Goal: Information Seeking & Learning: Learn about a topic

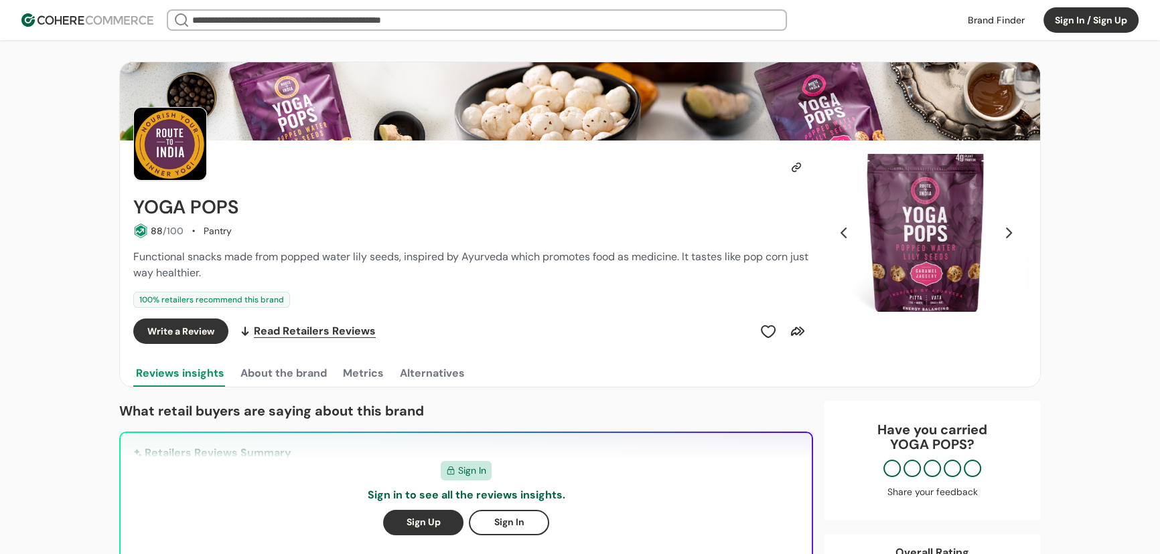
click at [1002, 234] on button "Next Slide" at bounding box center [1008, 233] width 23 height 23
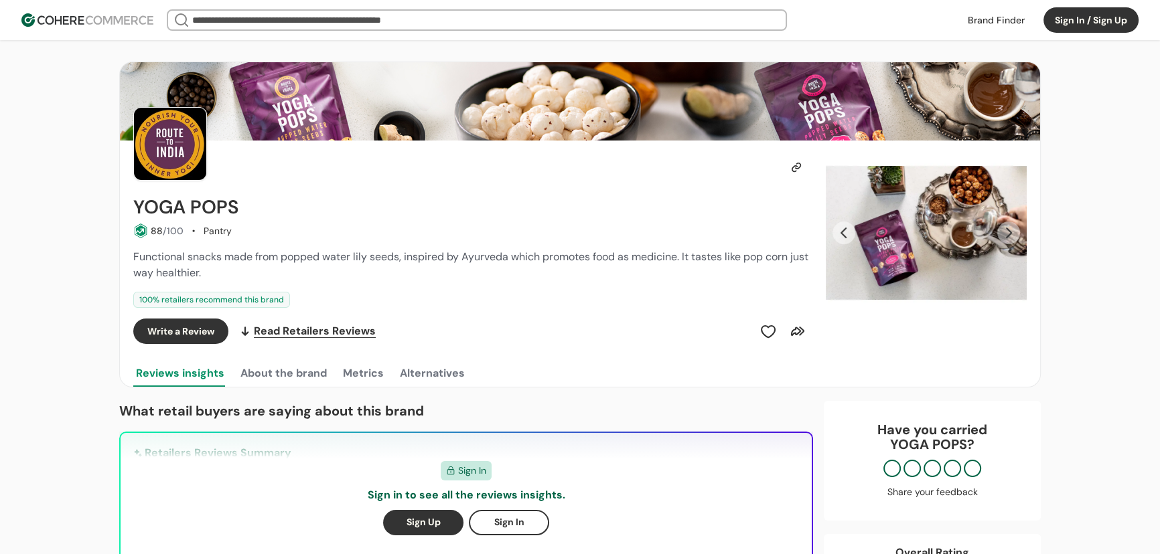
click at [1002, 234] on button "Next Slide" at bounding box center [1008, 233] width 23 height 23
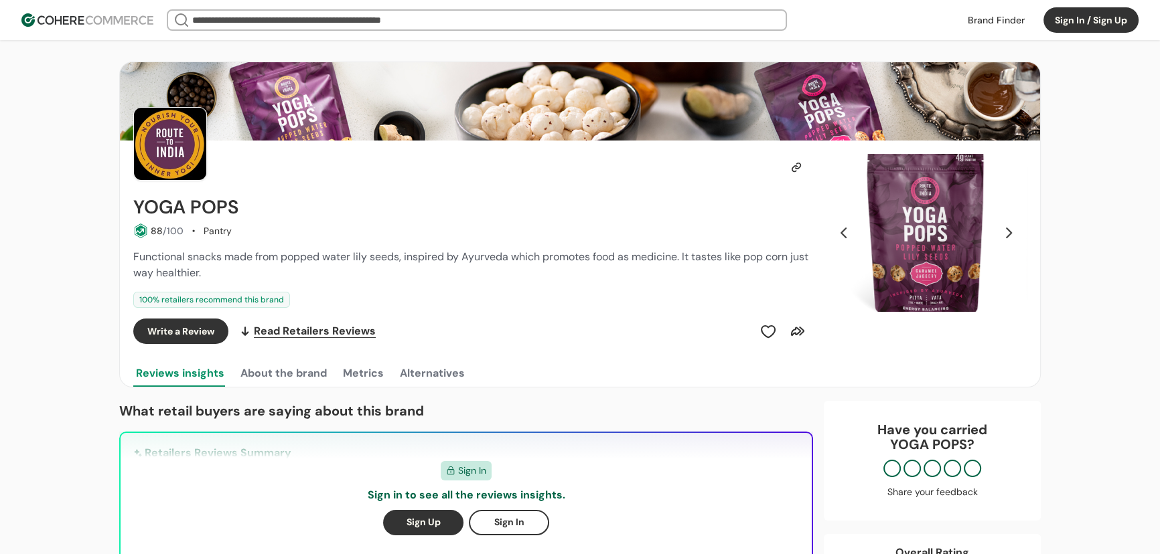
click at [1002, 234] on button "Next Slide" at bounding box center [1008, 233] width 23 height 23
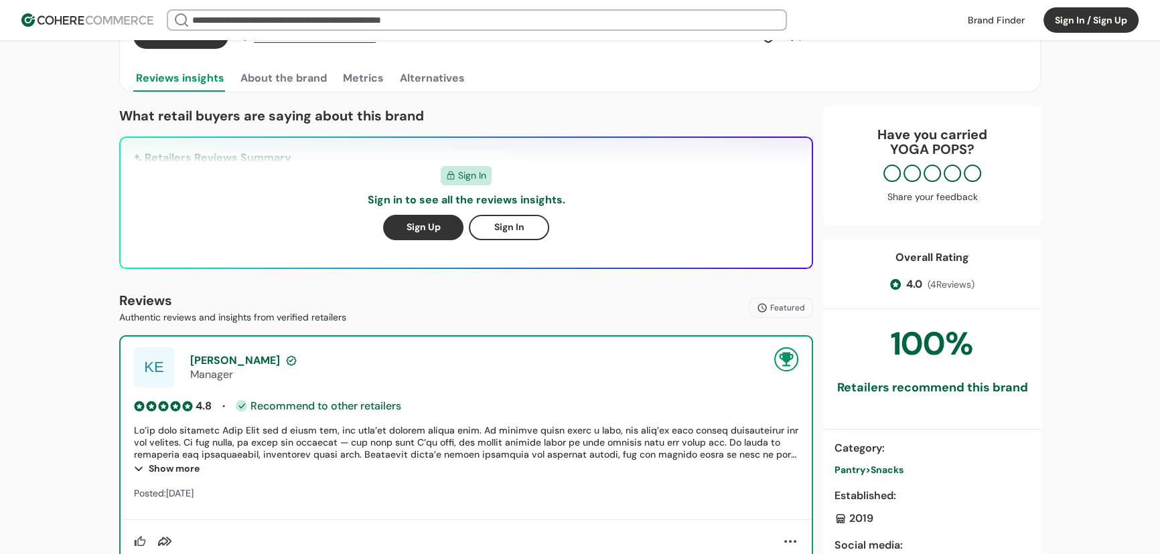
scroll to position [386, 0]
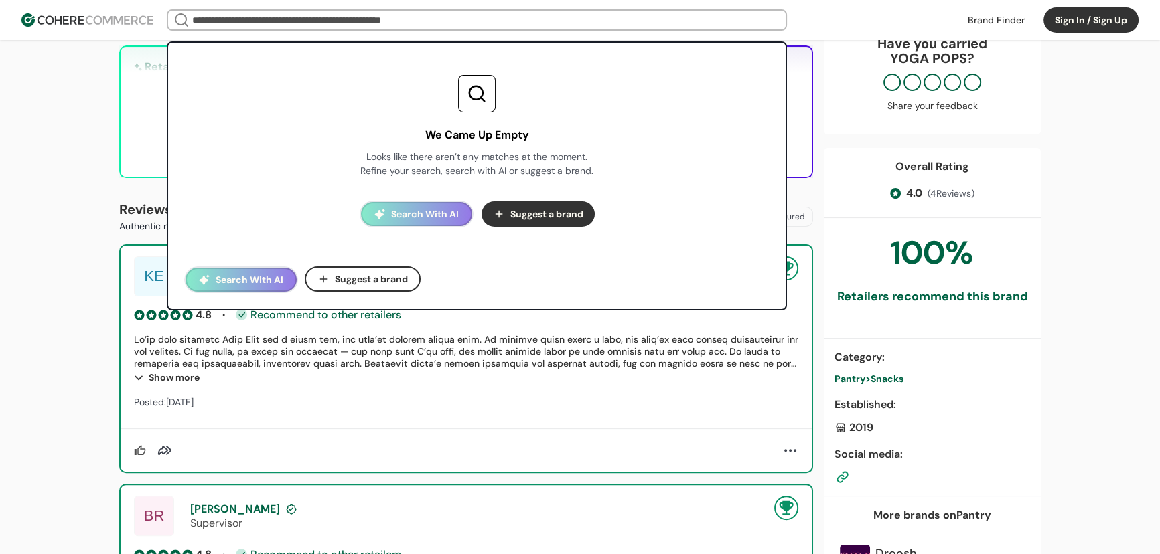
click at [241, 13] on input "search" at bounding box center [476, 20] width 575 height 19
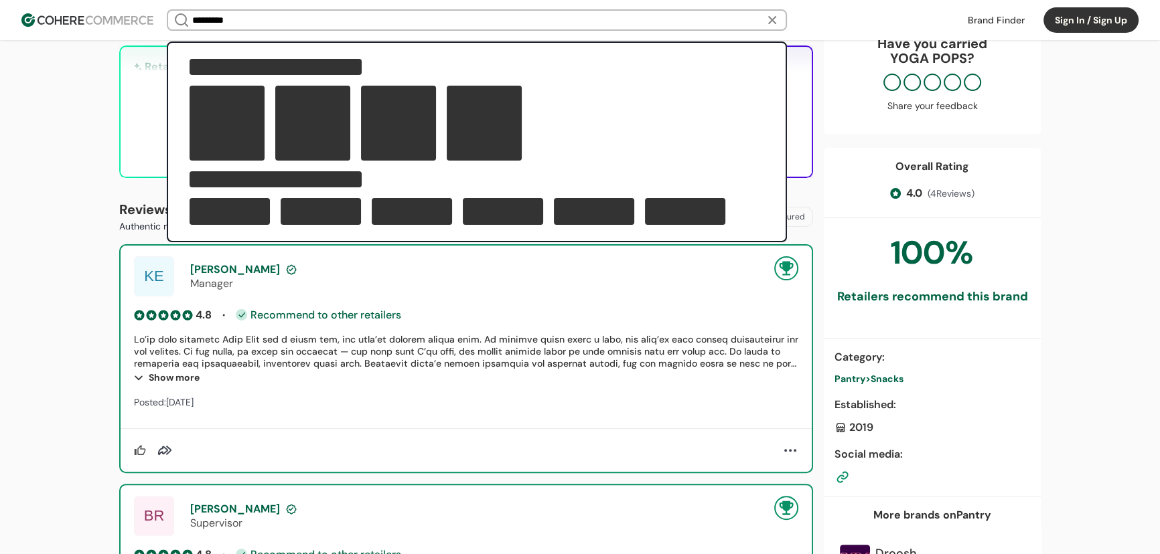
type input "*********"
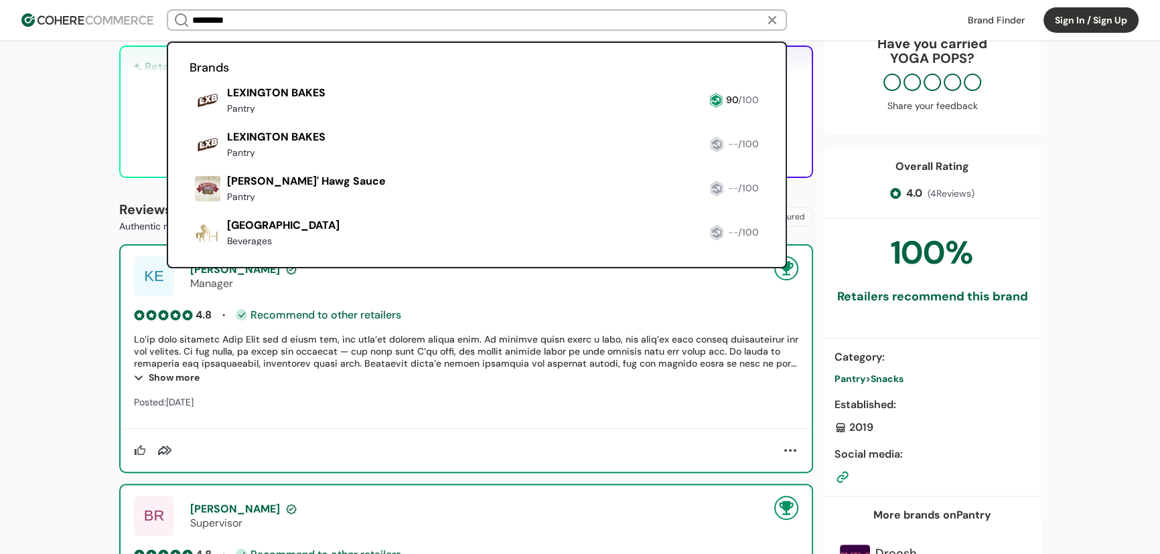
click at [189, 119] on link at bounding box center [189, 119] width 0 height 0
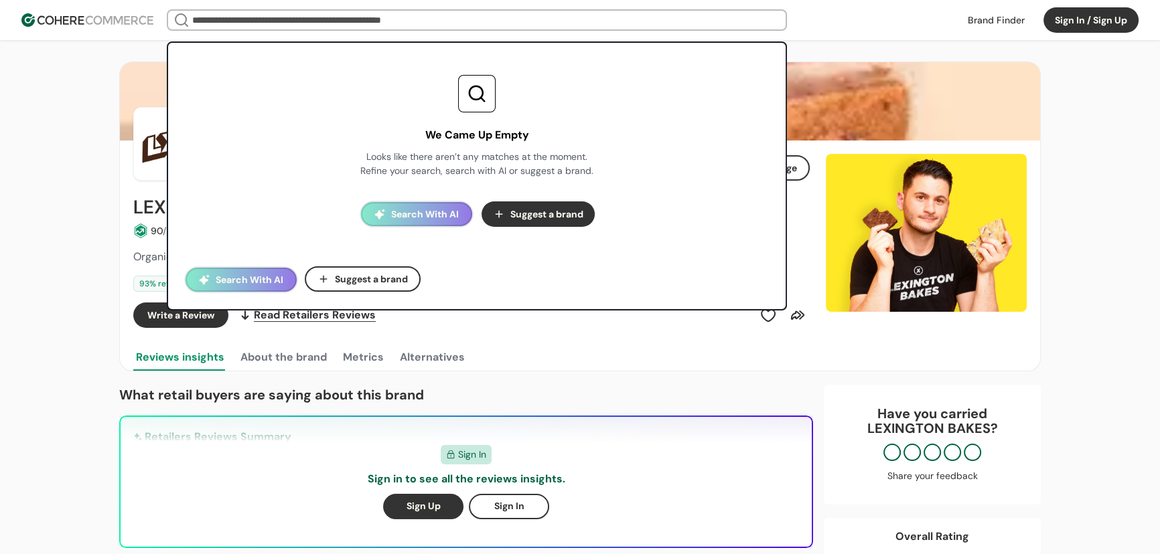
click at [241, 23] on input "search" at bounding box center [476, 20] width 575 height 19
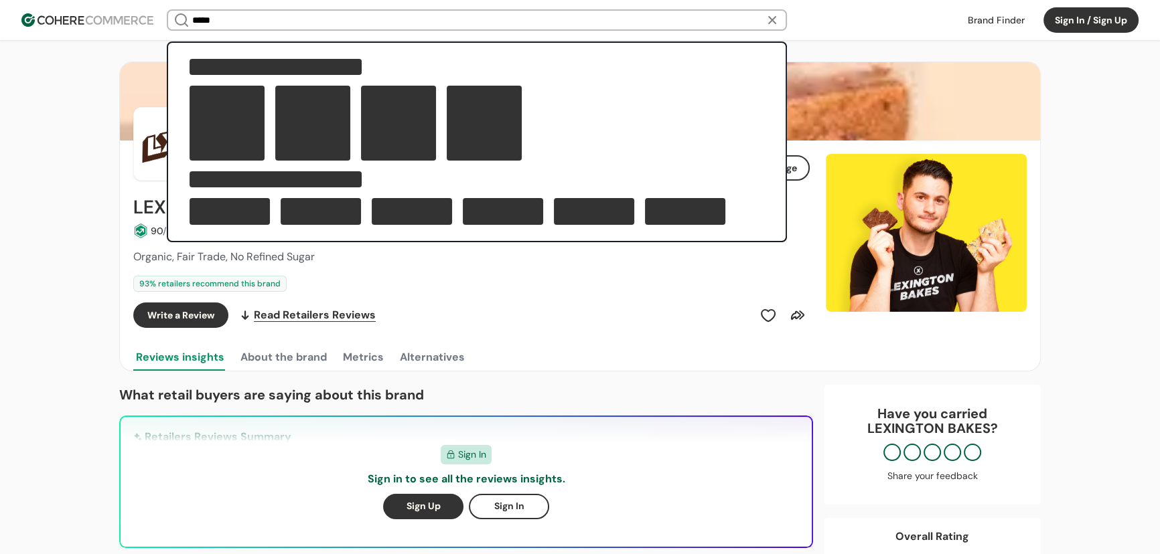
type input "*****"
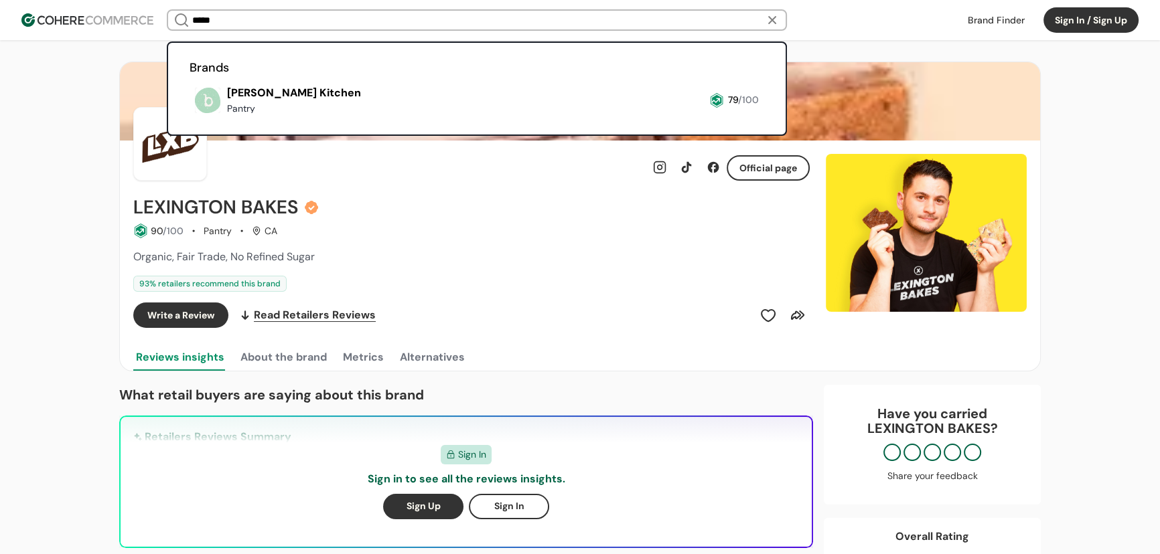
click at [189, 119] on link at bounding box center [189, 119] width 0 height 0
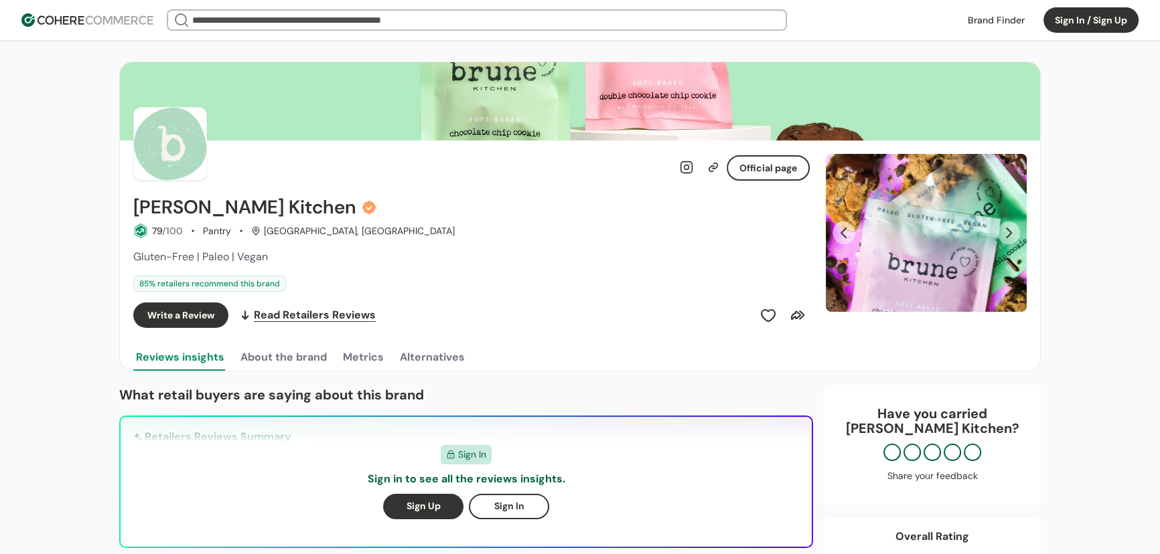
click at [856, 113] on img at bounding box center [580, 101] width 920 height 78
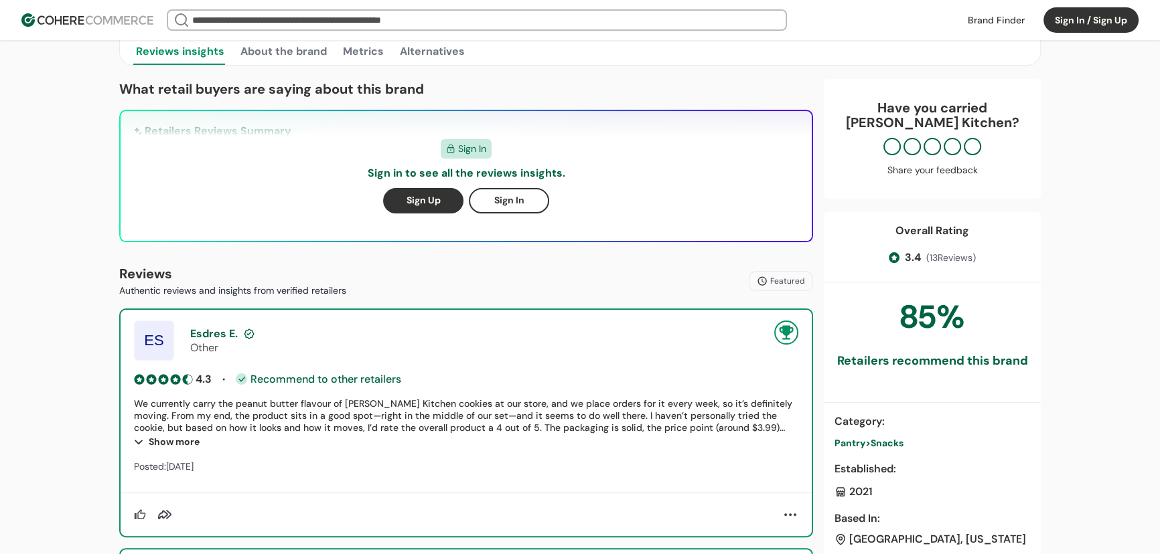
scroll to position [384, 0]
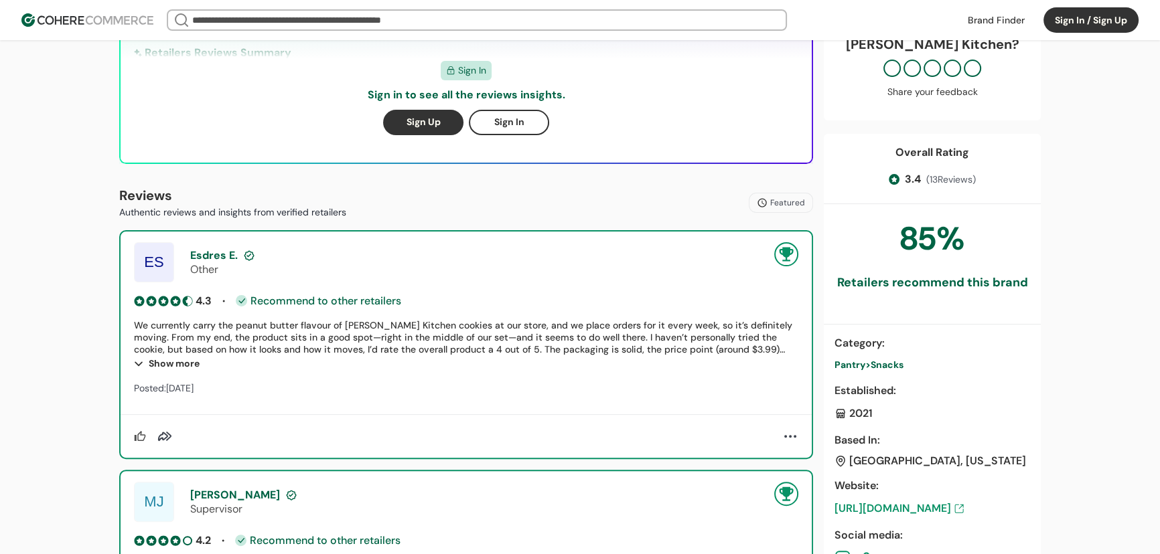
click at [239, 13] on input "search" at bounding box center [476, 20] width 575 height 19
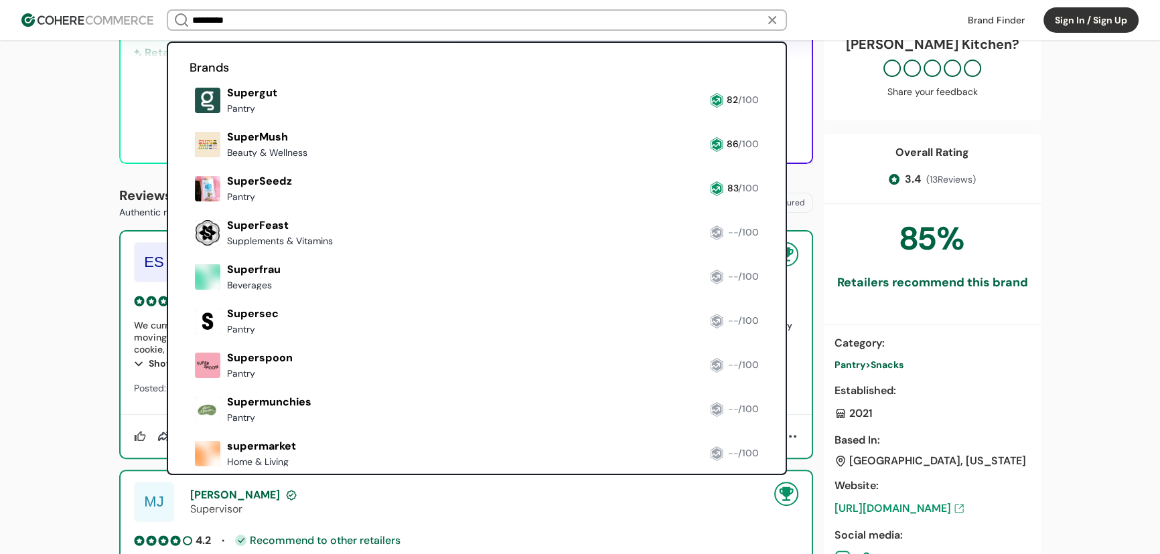
scroll to position [25, 0]
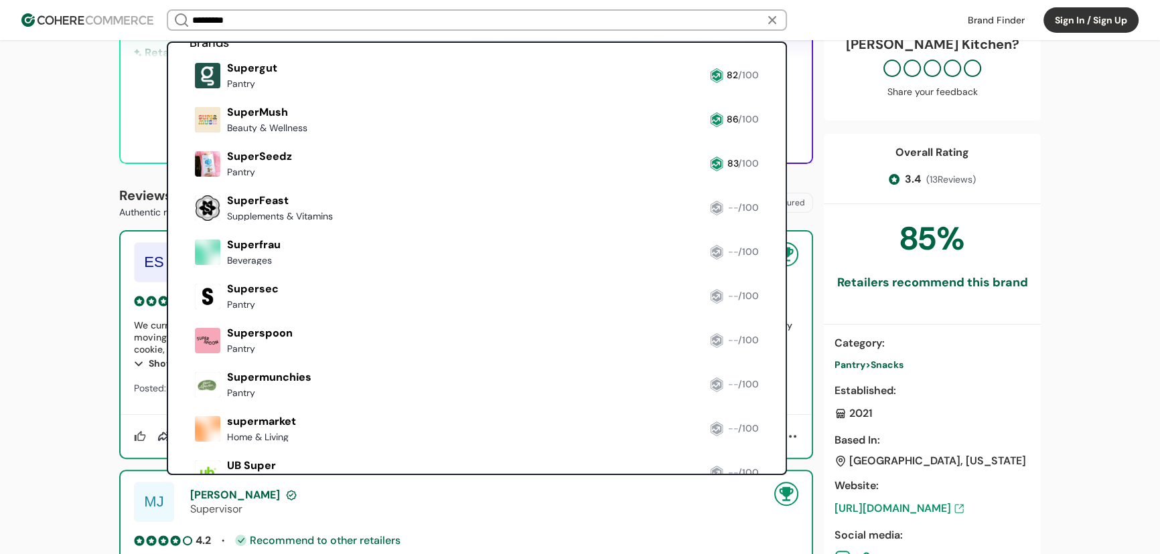
type input "*********"
click at [189, 138] on link at bounding box center [189, 138] width 0 height 0
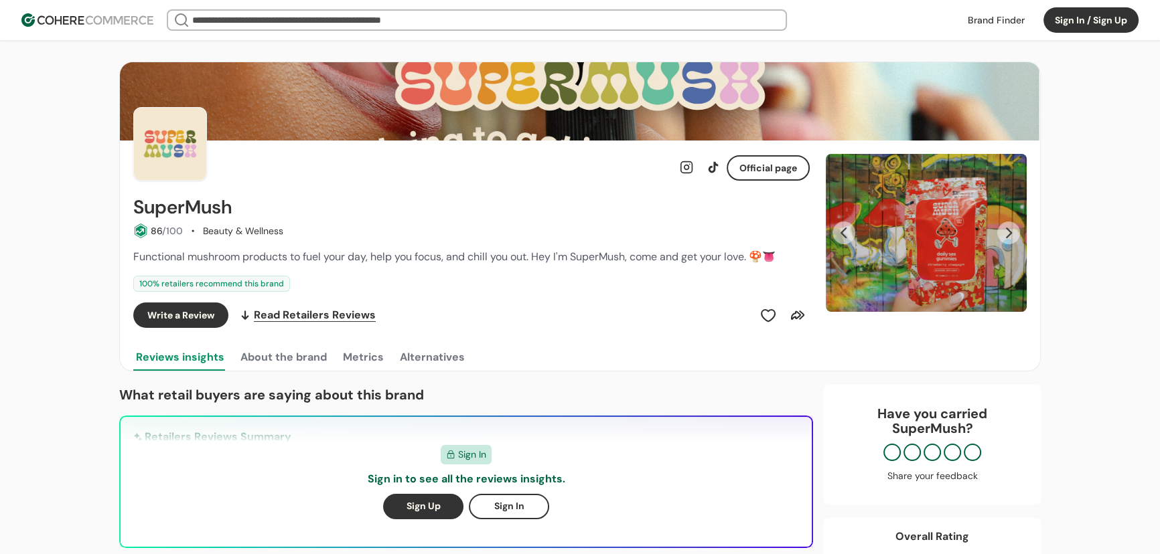
click at [999, 232] on button "Next Slide" at bounding box center [1008, 233] width 23 height 23
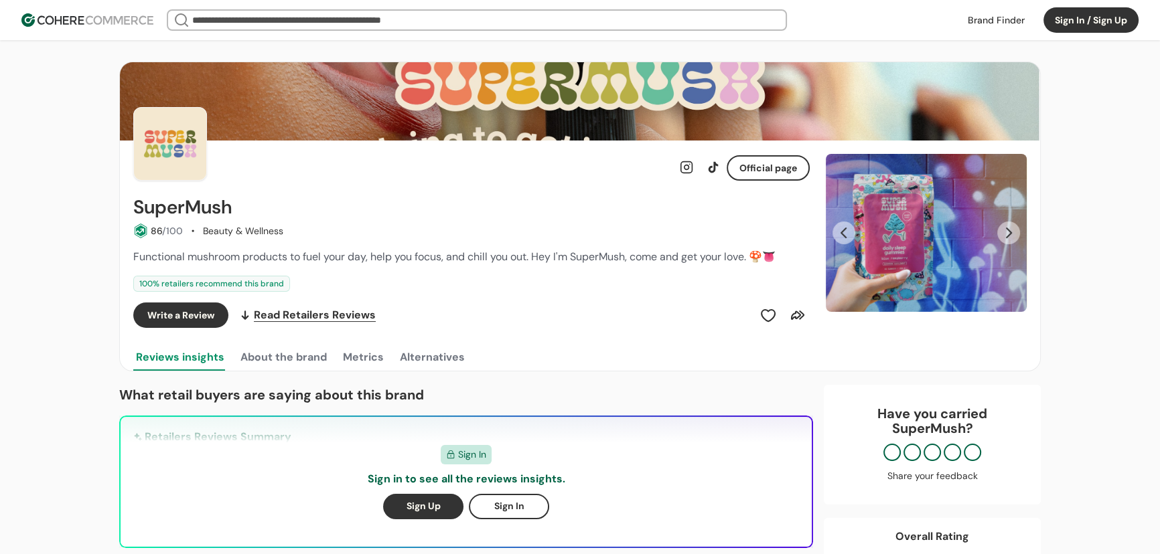
click at [999, 232] on button "Next Slide" at bounding box center [1008, 233] width 23 height 23
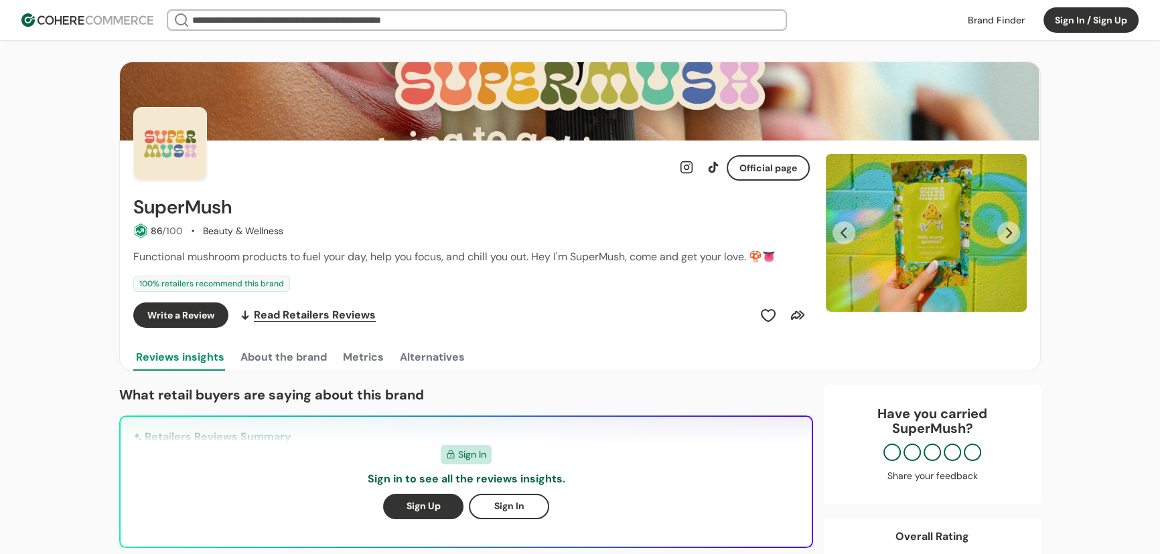
click at [999, 232] on button "Next Slide" at bounding box center [1008, 233] width 23 height 23
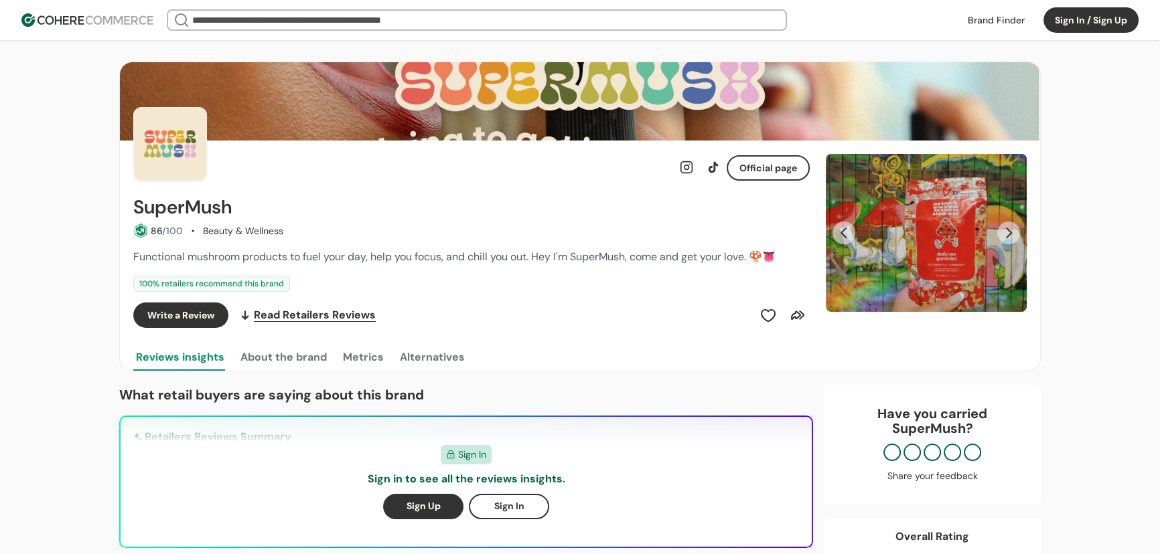
click at [999, 232] on button "Next Slide" at bounding box center [1008, 233] width 23 height 23
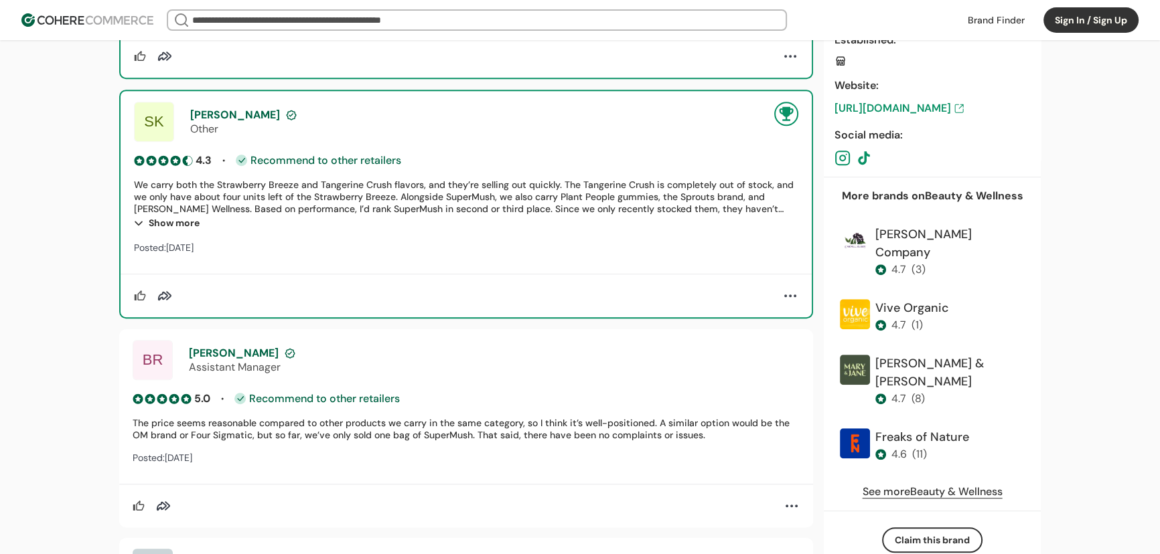
scroll to position [976, 0]
click at [236, 23] on input "search" at bounding box center [476, 20] width 575 height 19
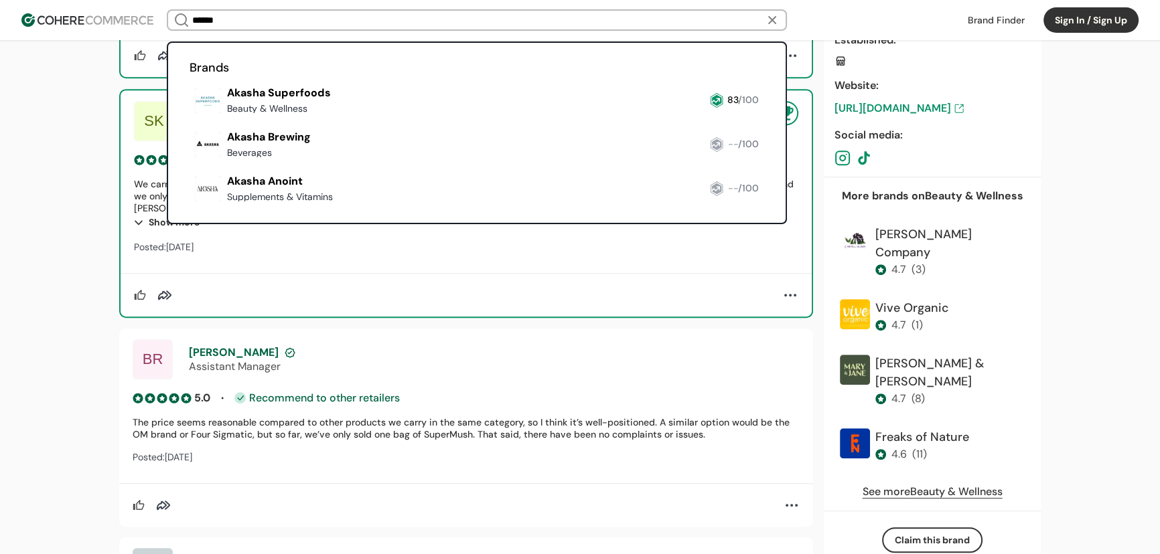
type input "******"
click at [189, 119] on link at bounding box center [189, 119] width 0 height 0
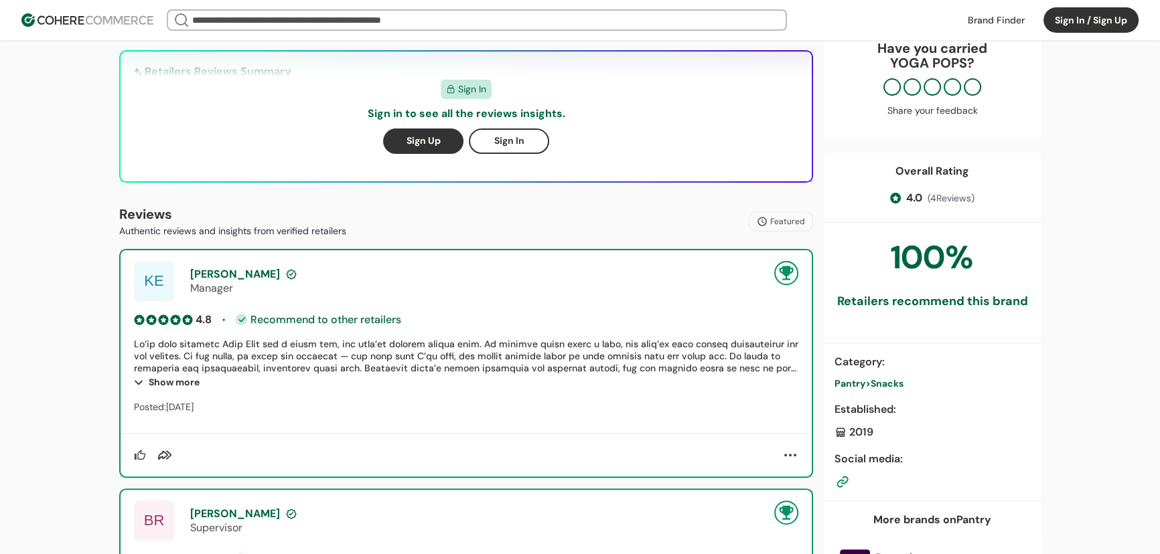
scroll to position [382, 0]
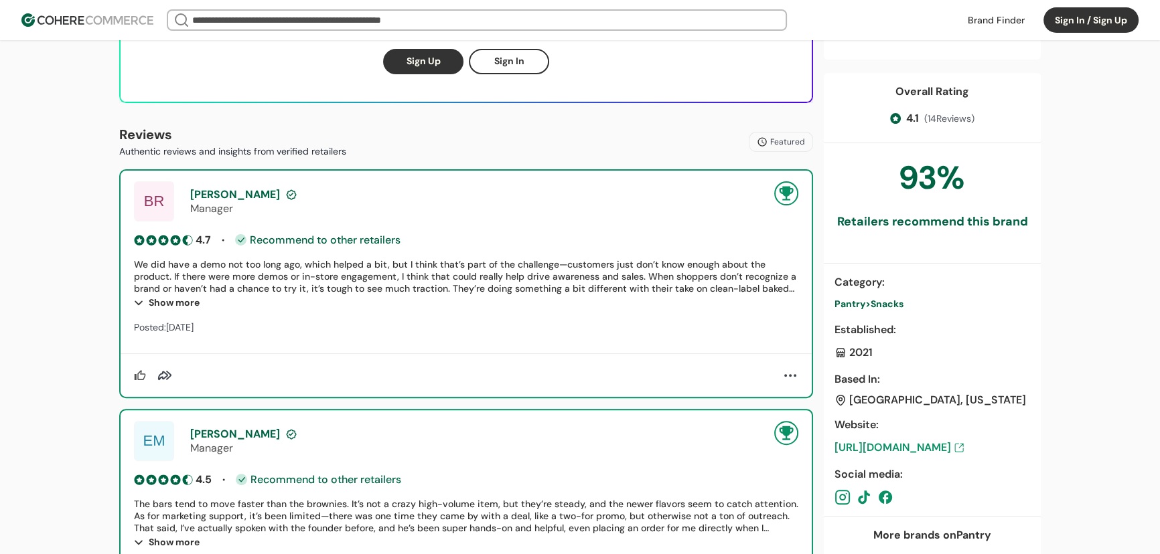
scroll to position [410, 0]
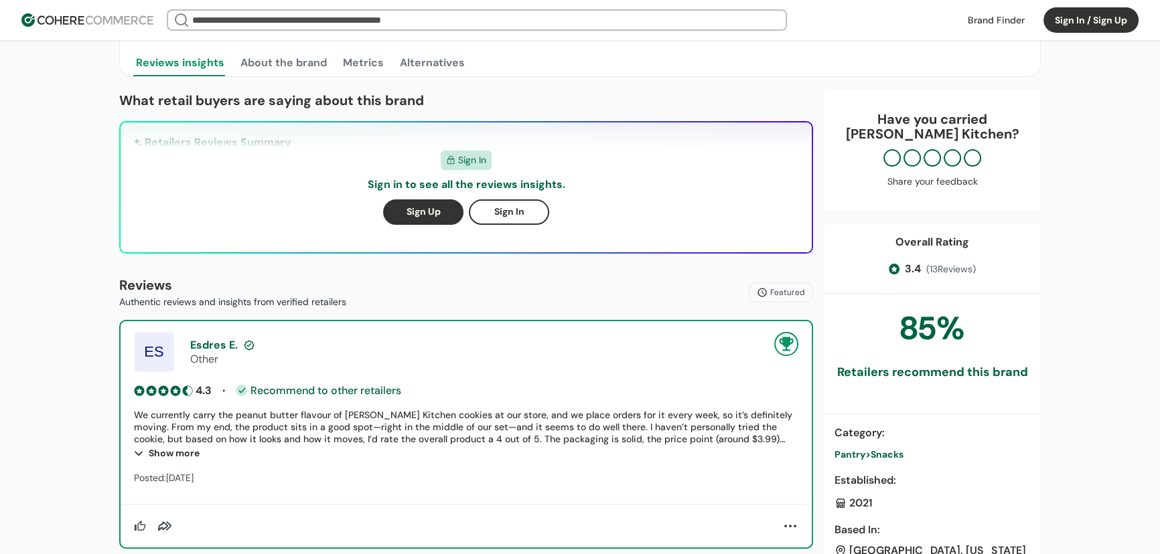
scroll to position [295, 0]
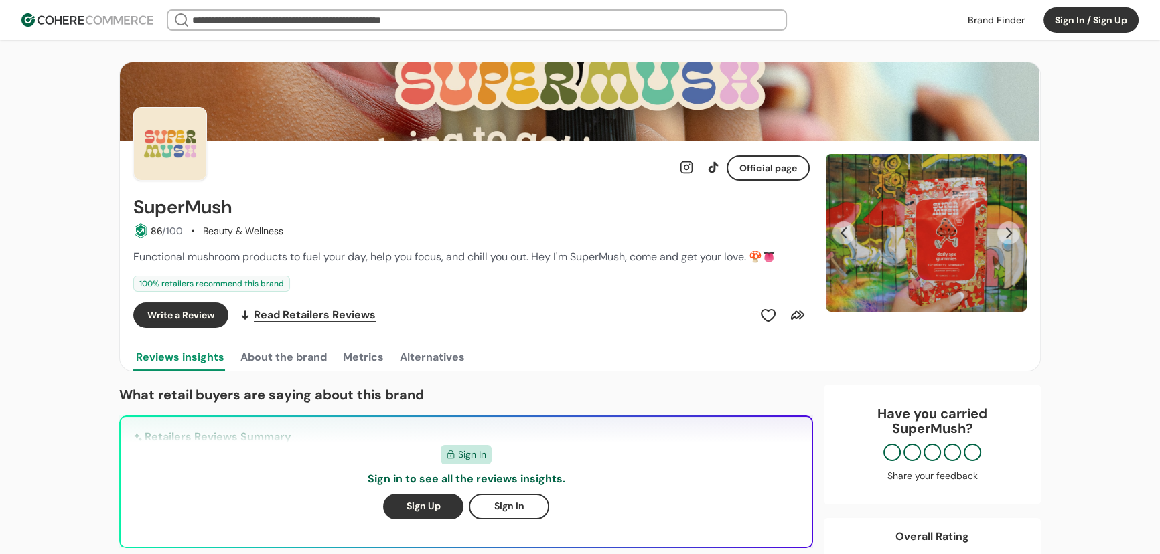
click at [1004, 227] on button "Next Slide" at bounding box center [1008, 233] width 23 height 23
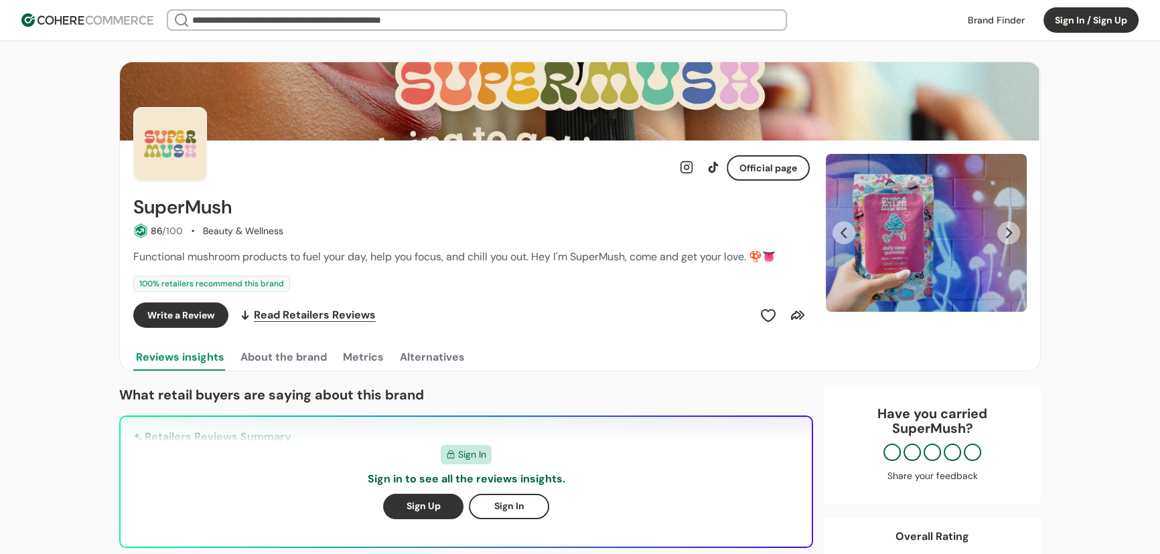
click at [1004, 227] on button "Next Slide" at bounding box center [1008, 233] width 23 height 23
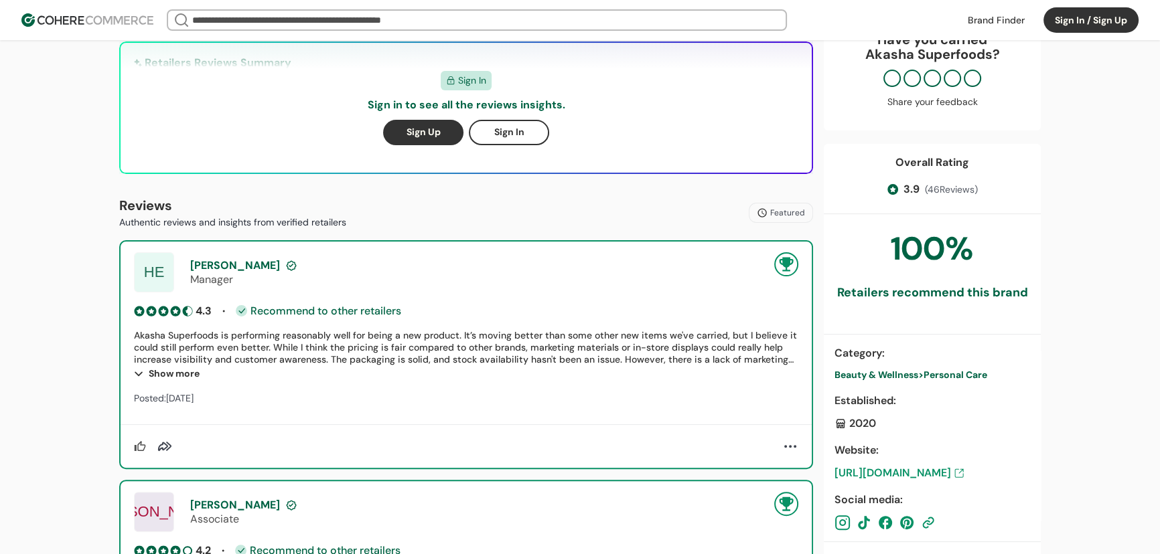
scroll to position [374, 0]
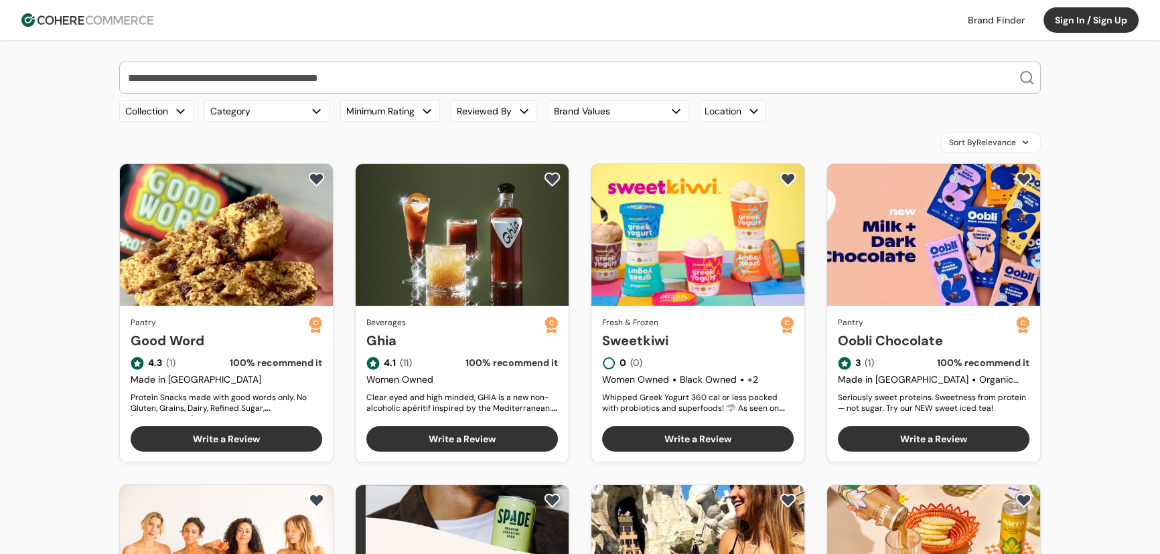
click at [134, 19] on img at bounding box center [87, 19] width 132 height 13
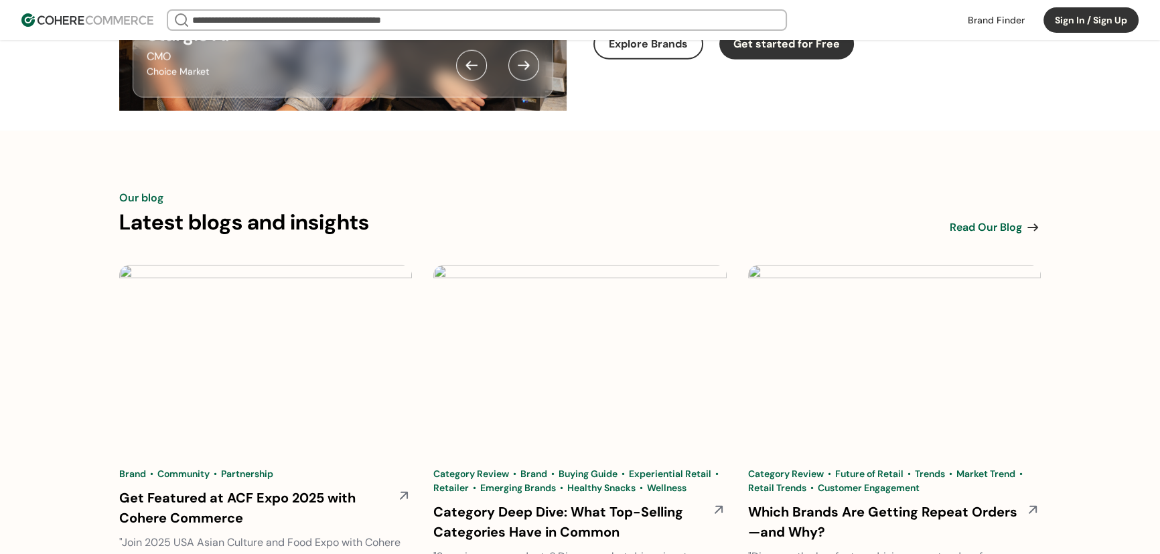
scroll to position [4190, 0]
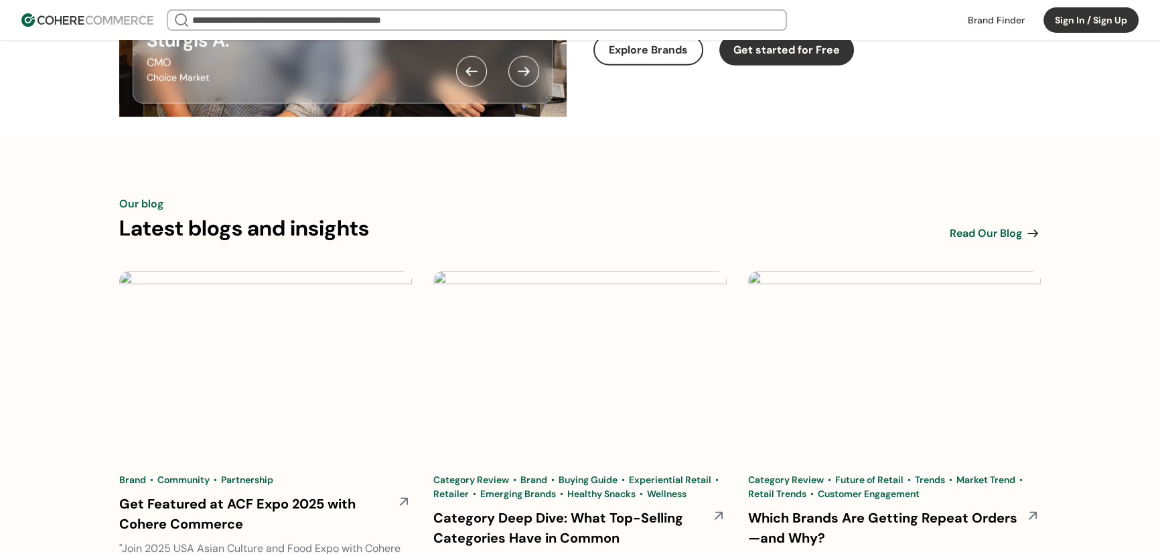
click at [992, 242] on span "Read Our Blog" at bounding box center [985, 234] width 72 height 16
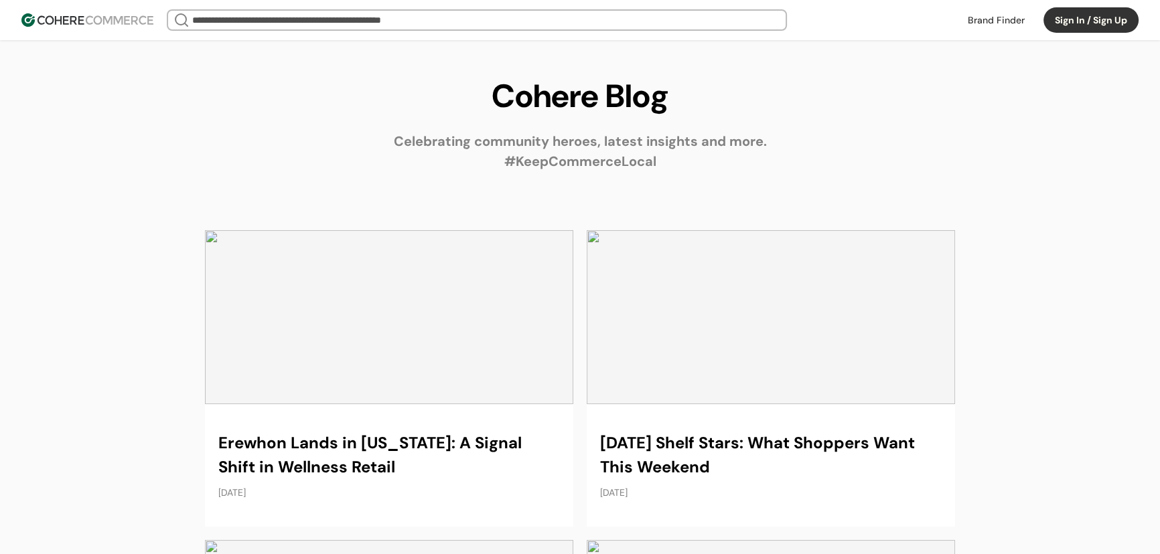
click at [318, 281] on link at bounding box center [389, 378] width 368 height 297
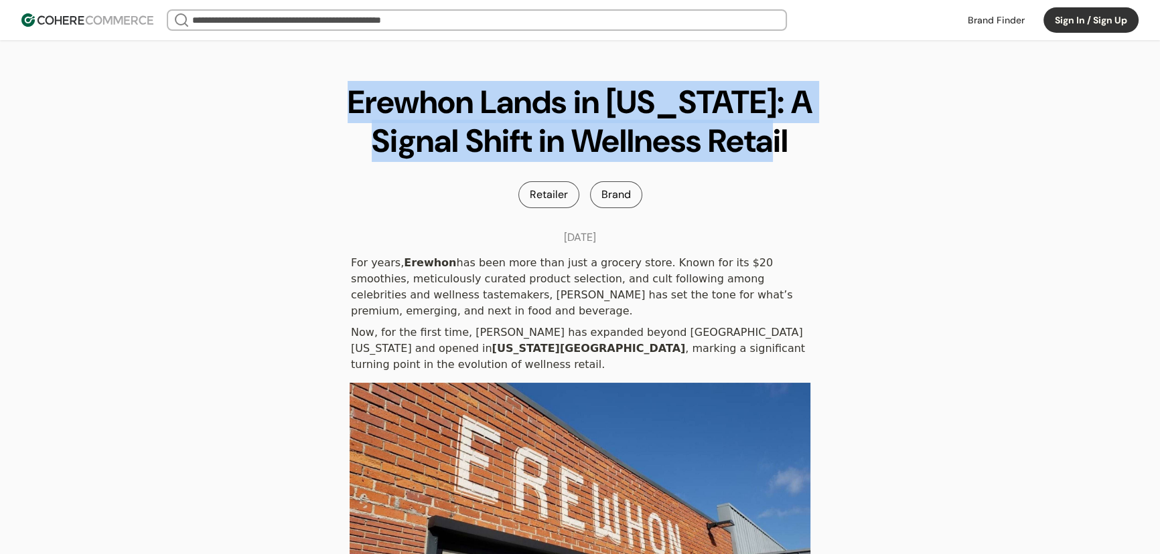
drag, startPoint x: 789, startPoint y: 134, endPoint x: 307, endPoint y: 56, distance: 488.4
copy h1 "Erewhon Lands in [US_STATE]: A Signal Shift in Wellness Retail"
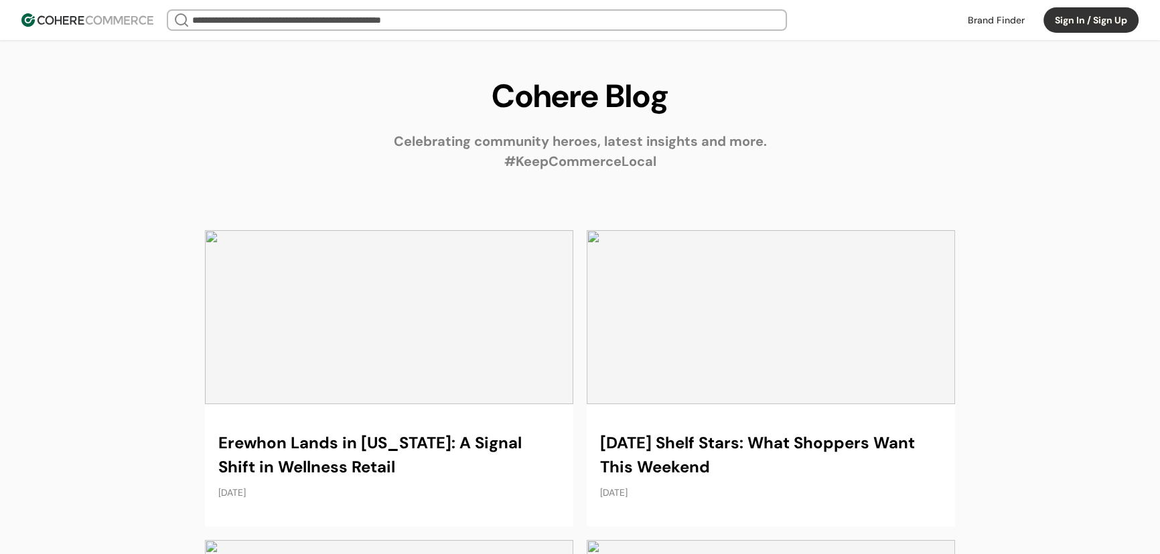
click at [753, 321] on link at bounding box center [771, 378] width 368 height 297
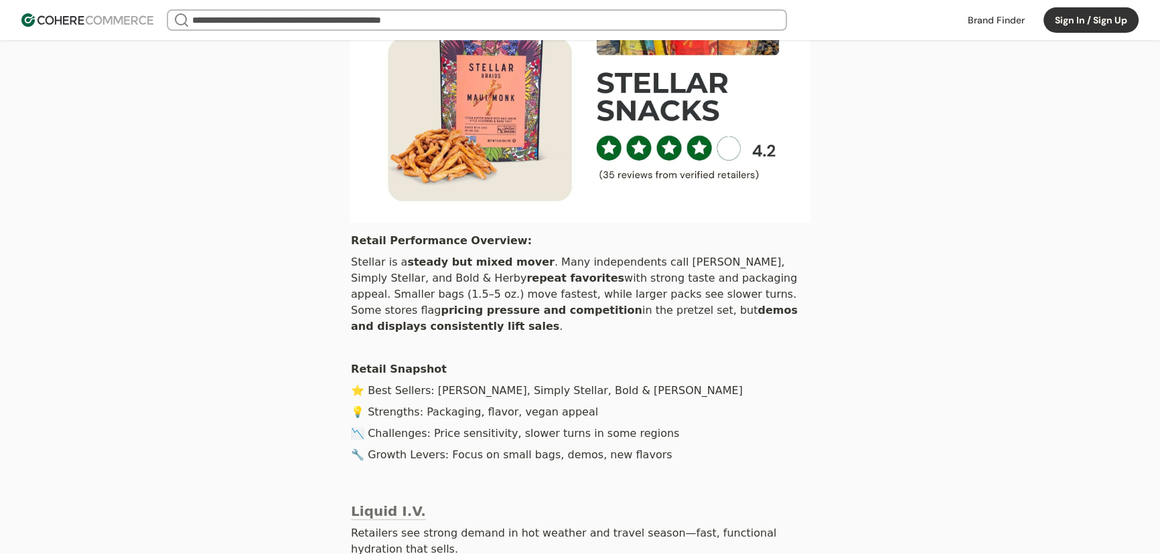
scroll to position [1350, 0]
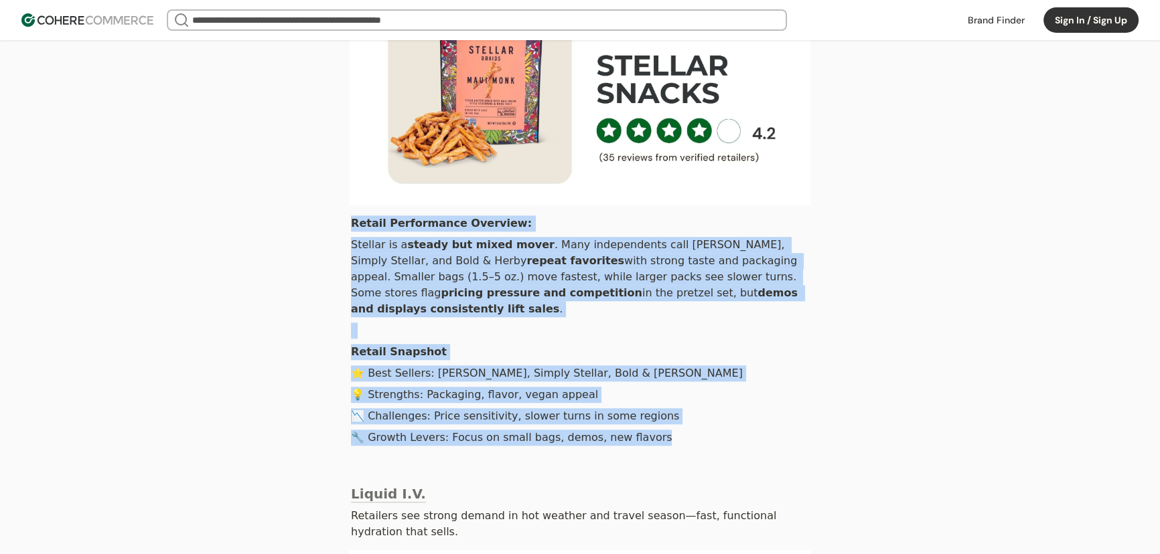
drag, startPoint x: 641, startPoint y: 411, endPoint x: 340, endPoint y: 208, distance: 363.1
copy main "Retail Performance Overview: Stellar is a steady but mixed mover . Many indepen…"
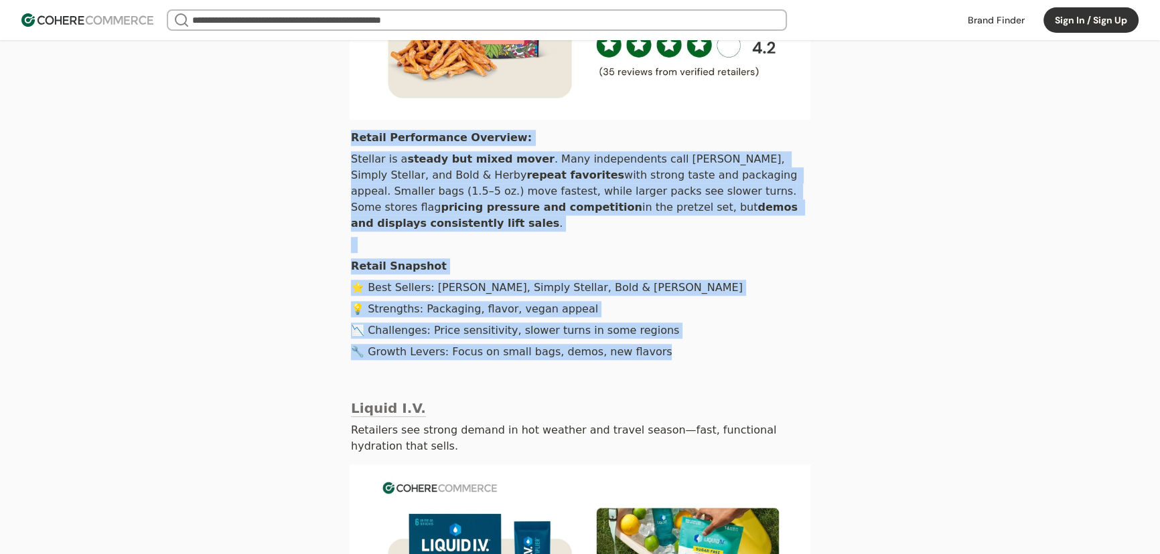
scroll to position [1438, 0]
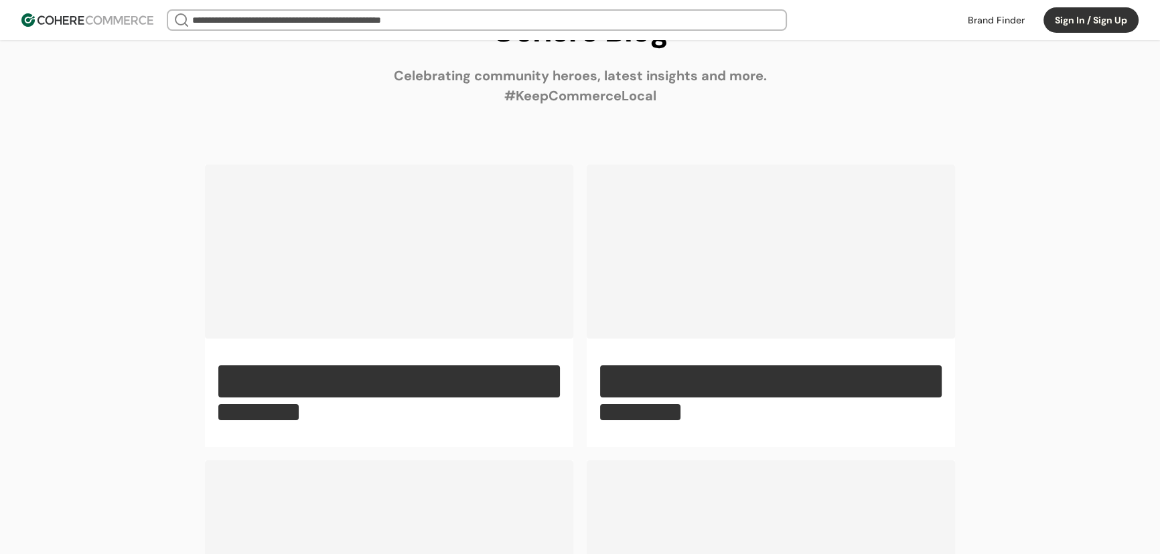
scroll to position [65, 0]
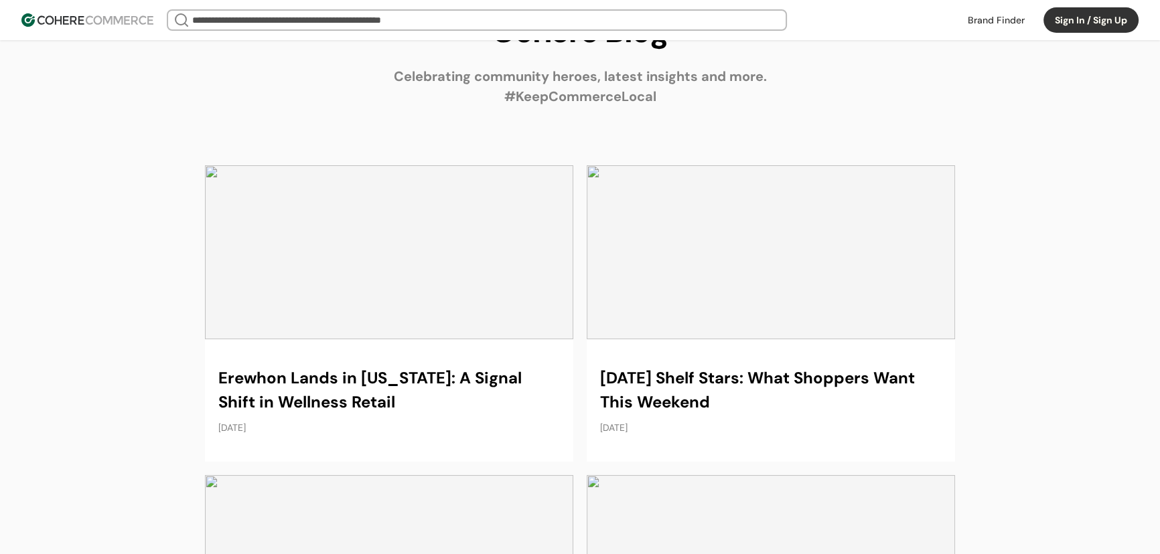
click at [384, 328] on link at bounding box center [389, 313] width 368 height 297
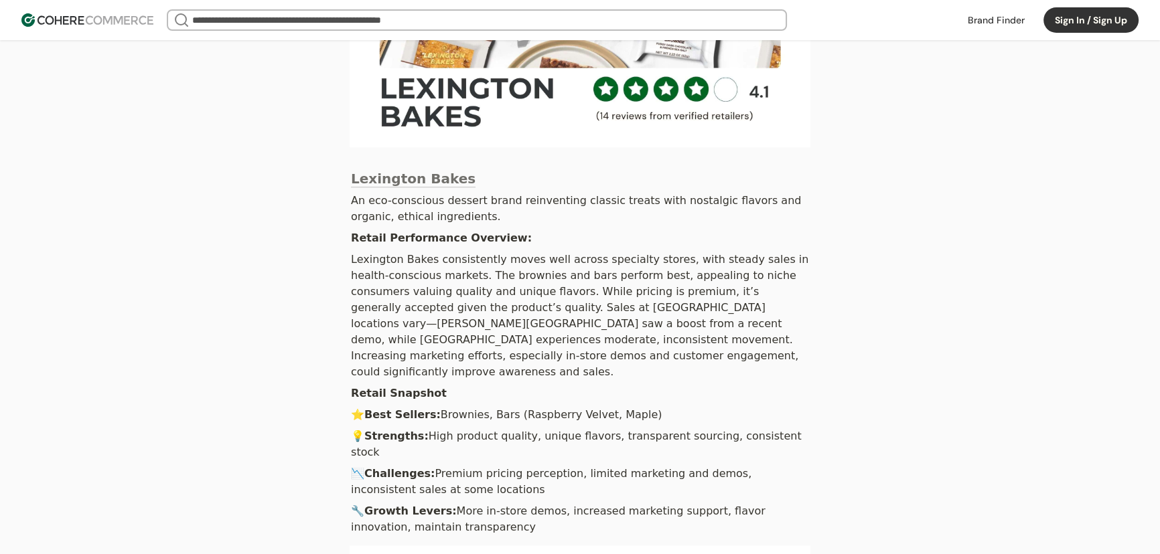
scroll to position [2024, 0]
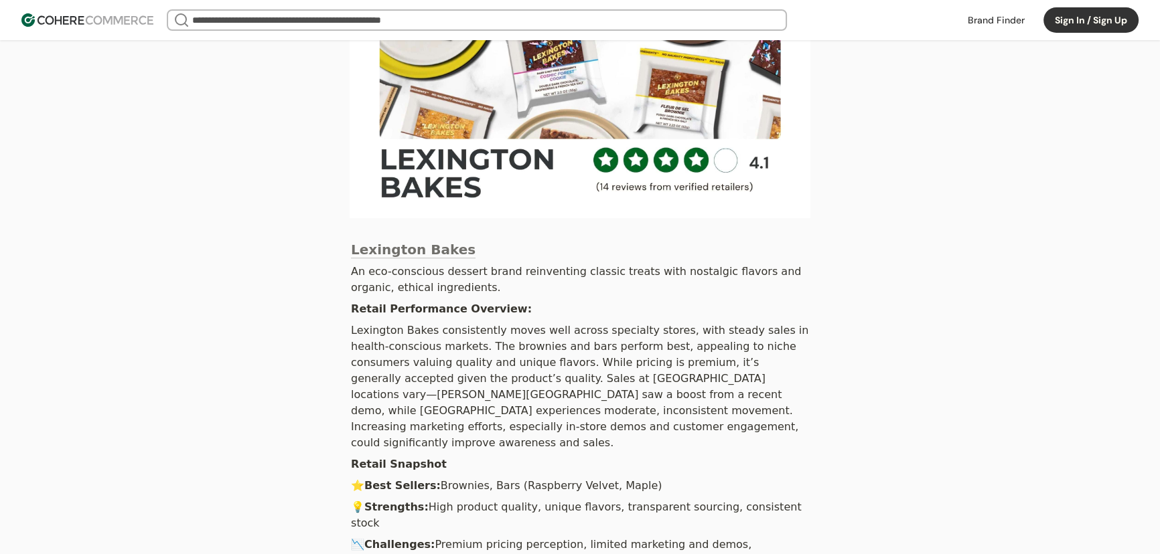
drag, startPoint x: 513, startPoint y: 289, endPoint x: 325, endPoint y: 194, distance: 209.9
click at [325, 194] on div "For years, [PERSON_NAME] has been more than just a grocery store. Known for its…" at bounding box center [580, 96] width 1160 height 3737
copy main "Retail Performance Overview: Lexington Bakes consistently moves well across spe…"
click at [106, 19] on img at bounding box center [87, 19] width 132 height 13
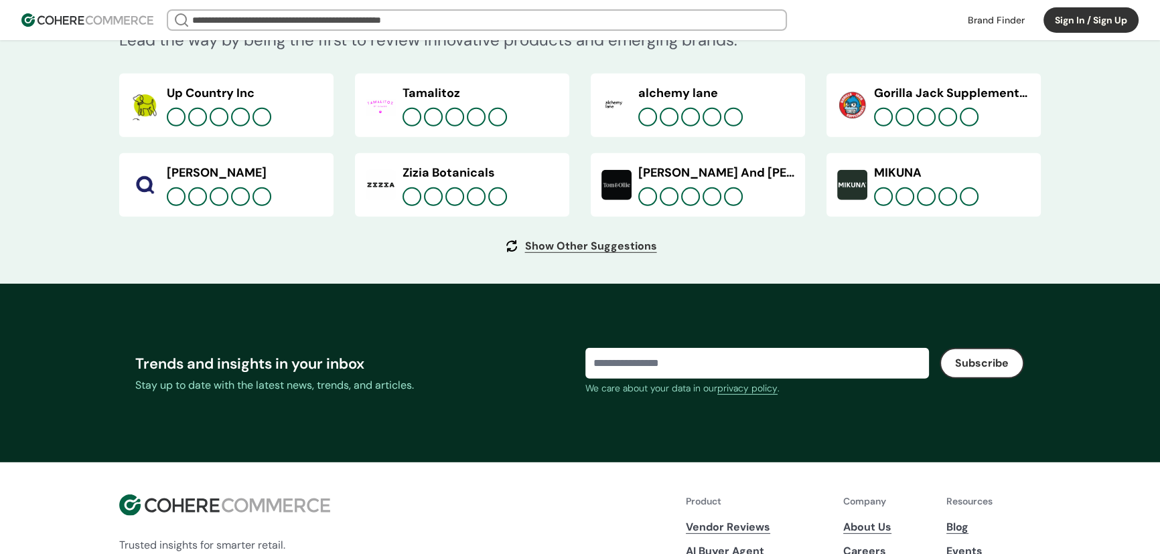
scroll to position [5085, 0]
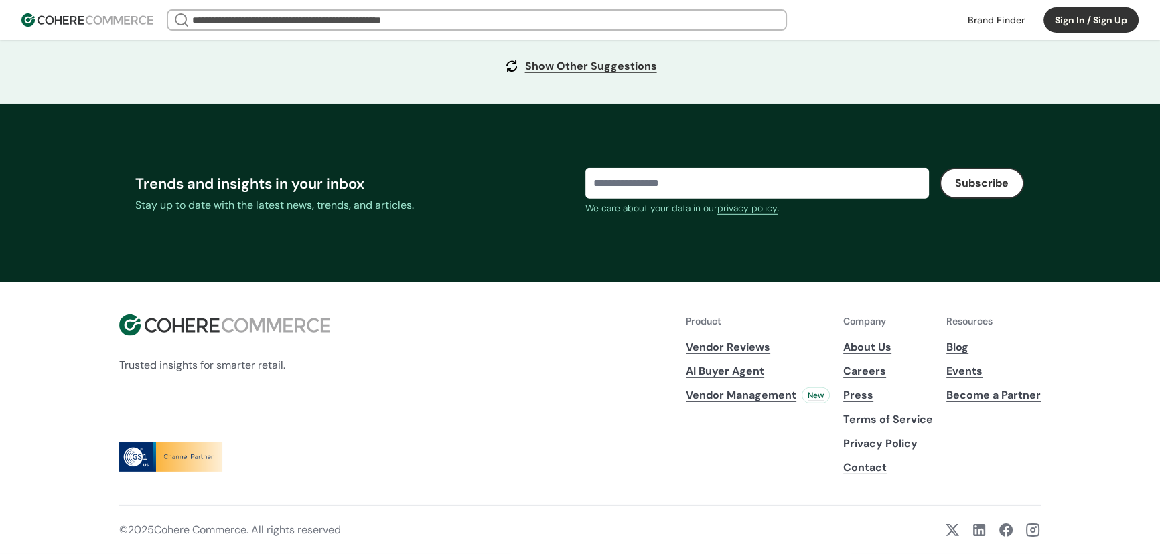
click at [960, 352] on link "Blog" at bounding box center [993, 347] width 94 height 16
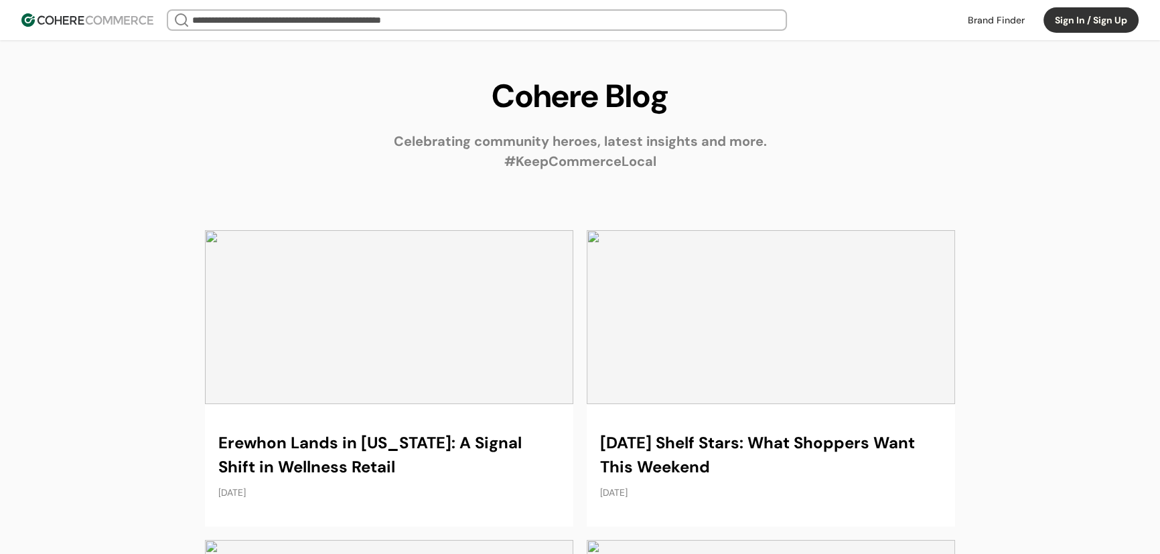
click at [422, 358] on link at bounding box center [389, 378] width 368 height 297
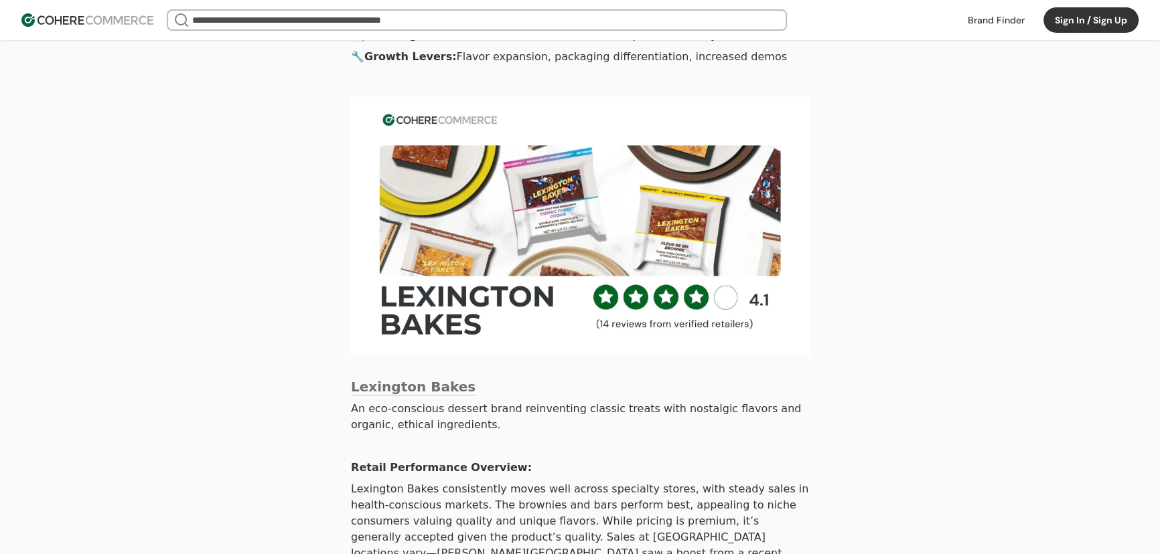
scroll to position [1391, 0]
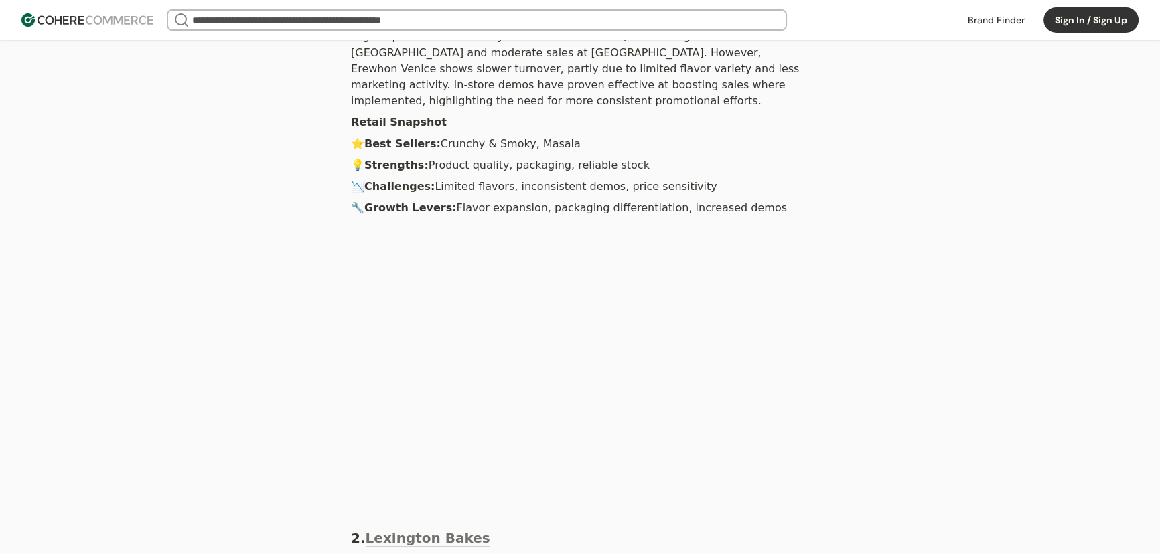
scroll to position [1233, 0]
